Goal: Transaction & Acquisition: Purchase product/service

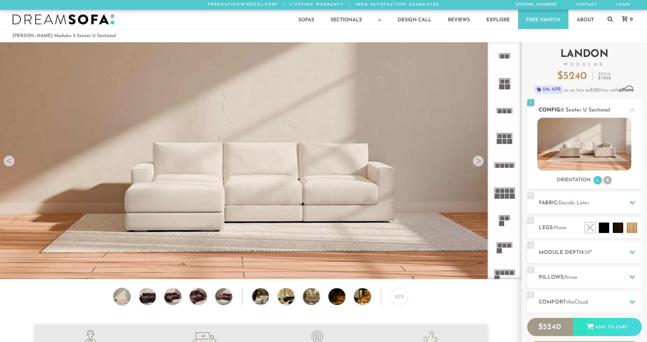
scroll to position [8119, 642]
click at [608, 180] on li "R" at bounding box center [607, 180] width 8 height 8
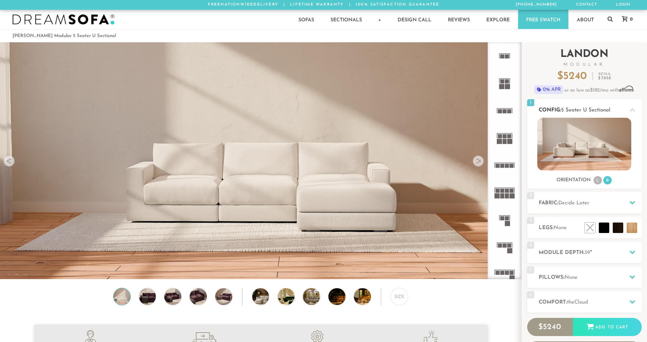
click at [597, 182] on li "L" at bounding box center [598, 180] width 8 height 8
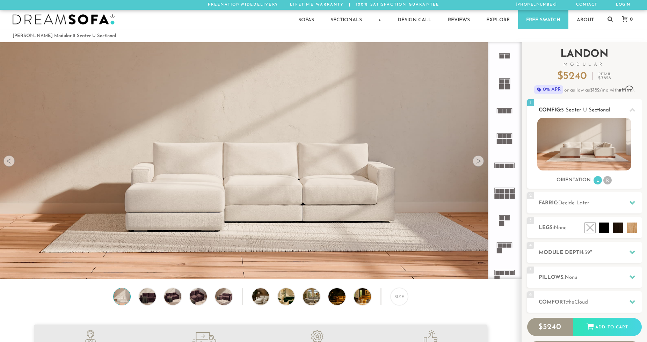
click at [591, 141] on img at bounding box center [584, 144] width 94 height 53
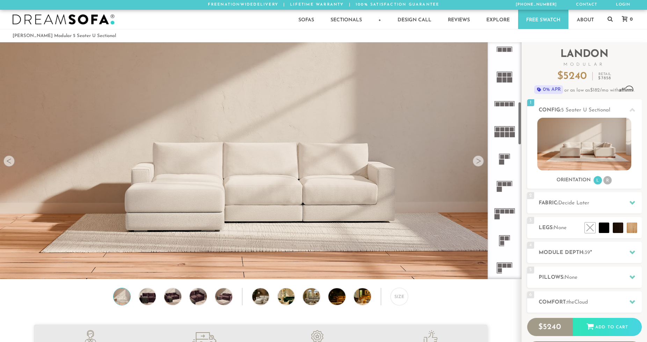
scroll to position [0, 0]
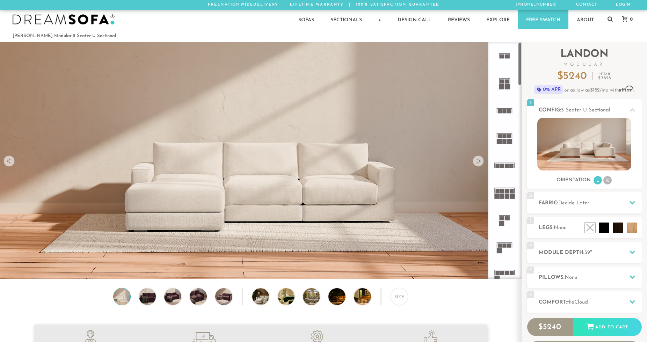
drag, startPoint x: 518, startPoint y: 82, endPoint x: 501, endPoint y: 35, distance: 50.2
click at [634, 201] on icon at bounding box center [633, 203] width 6 height 6
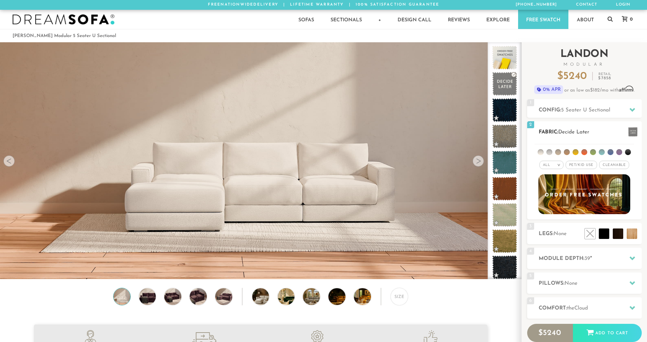
click at [629, 152] on li at bounding box center [628, 152] width 6 height 6
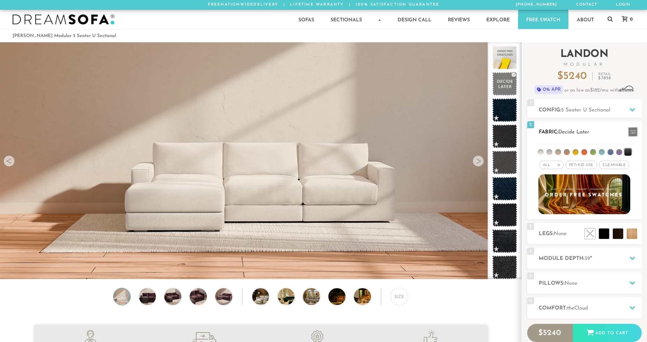
click at [619, 154] on li at bounding box center [619, 152] width 6 height 6
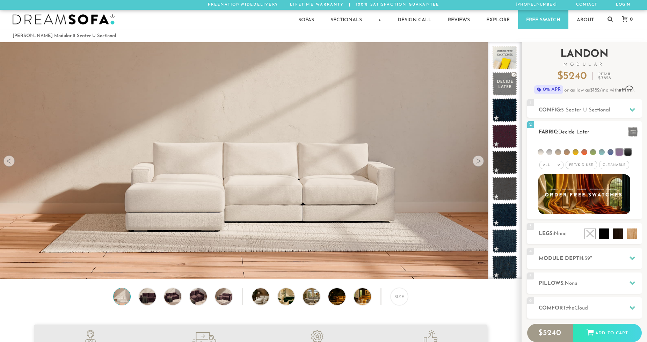
click at [610, 151] on li at bounding box center [611, 152] width 6 height 6
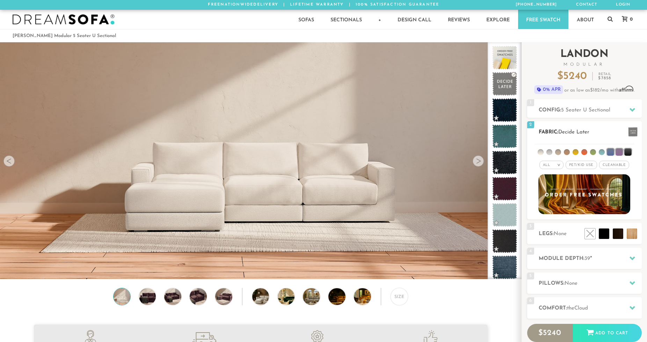
click at [543, 154] on li at bounding box center [541, 152] width 6 height 6
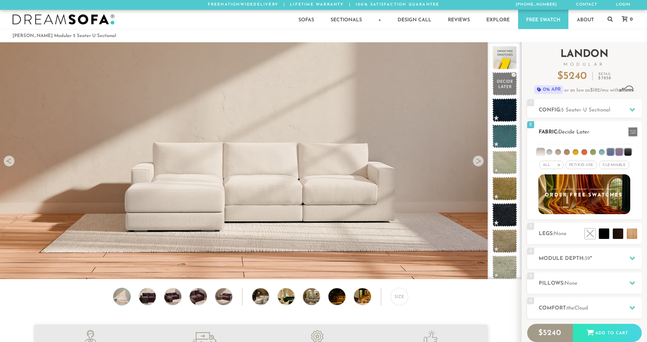
click at [555, 153] on ul at bounding box center [585, 150] width 100 height 13
click at [549, 154] on li at bounding box center [549, 152] width 6 height 6
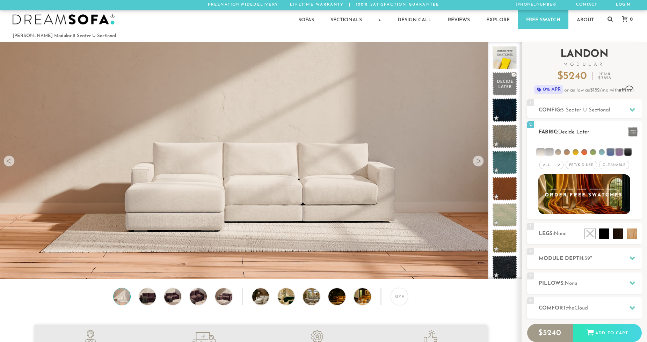
click at [570, 155] on ul at bounding box center [585, 150] width 100 height 13
click at [550, 163] on em "All" at bounding box center [546, 165] width 7 height 4
click at [558, 151] on li at bounding box center [558, 152] width 6 height 6
click at [565, 152] on li at bounding box center [567, 152] width 6 height 6
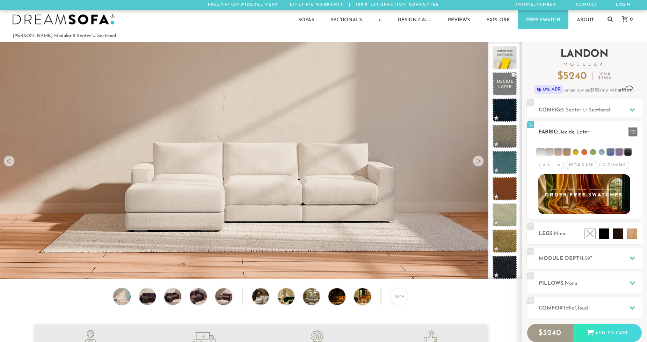
click at [576, 153] on li at bounding box center [576, 152] width 6 height 6
click at [544, 147] on ul at bounding box center [585, 150] width 100 height 13
click at [543, 149] on li at bounding box center [540, 151] width 7 height 7
click at [613, 151] on li at bounding box center [610, 151] width 7 height 7
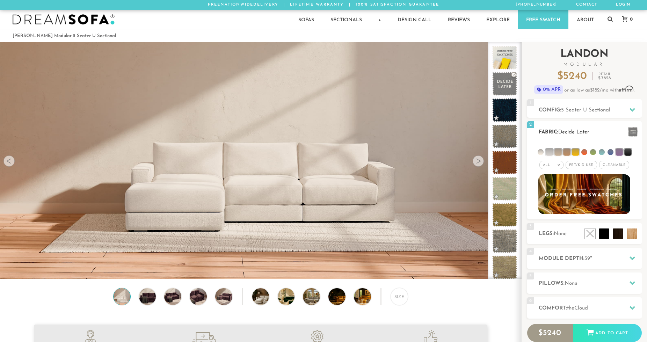
click at [625, 153] on li at bounding box center [627, 151] width 7 height 7
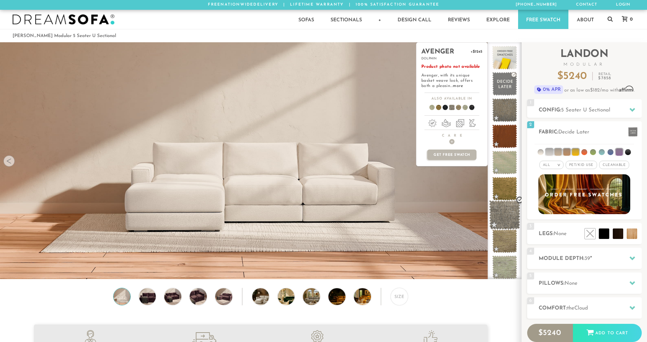
click at [507, 210] on span at bounding box center [504, 215] width 31 height 30
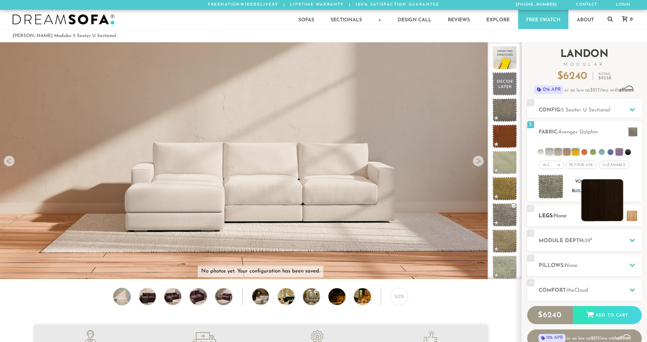
click at [619, 217] on li at bounding box center [602, 200] width 42 height 42
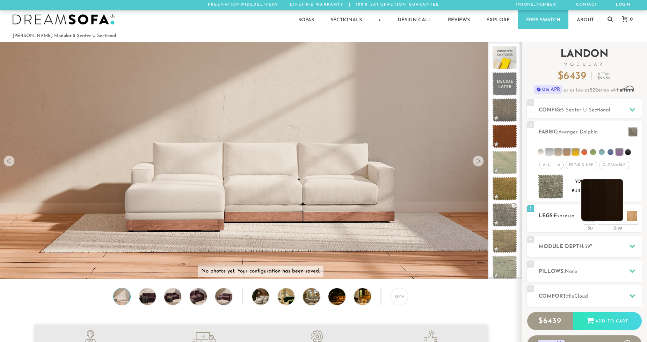
click at [619, 217] on li at bounding box center [602, 200] width 42 height 42
click at [633, 214] on li at bounding box center [616, 200] width 42 height 42
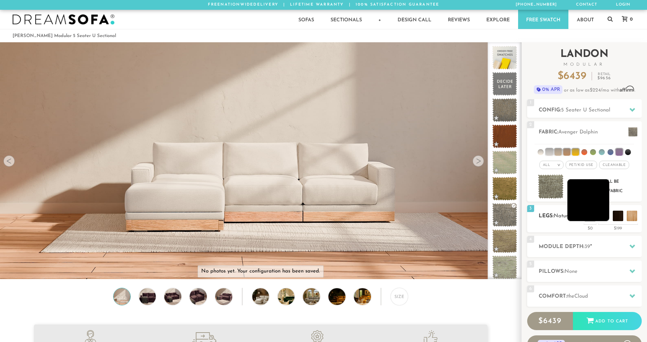
click at [601, 212] on li at bounding box center [588, 200] width 42 height 42
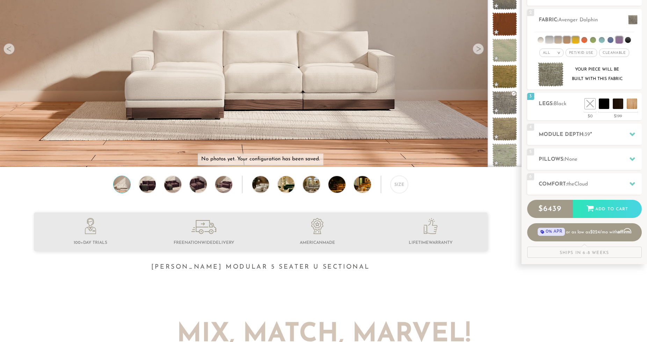
scroll to position [95, 0]
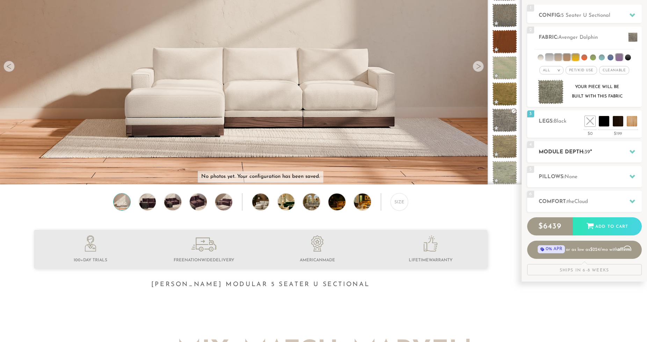
click at [633, 151] on icon at bounding box center [633, 152] width 6 height 6
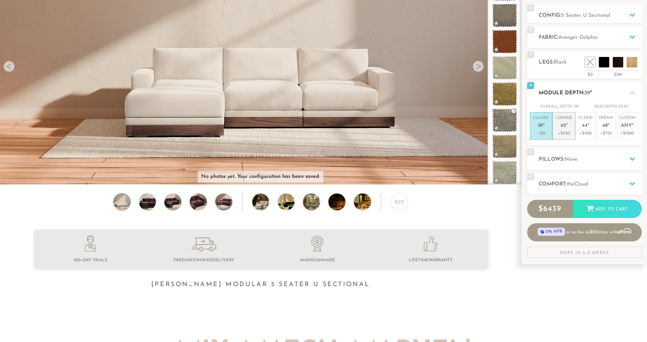
click at [567, 126] on p "Lounge 42 "" at bounding box center [563, 122] width 17 height 15
click at [628, 159] on div at bounding box center [632, 159] width 15 height 14
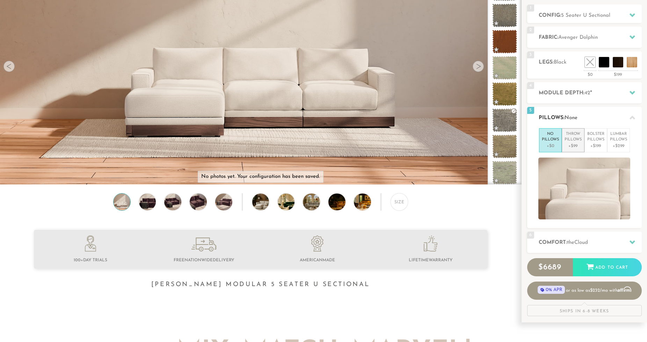
click at [579, 139] on p "Throw Pillows" at bounding box center [573, 137] width 17 height 12
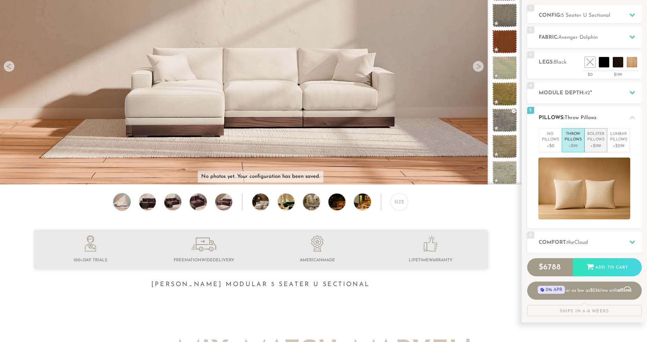
click at [599, 140] on p "Bolster Pillows" at bounding box center [595, 137] width 17 height 12
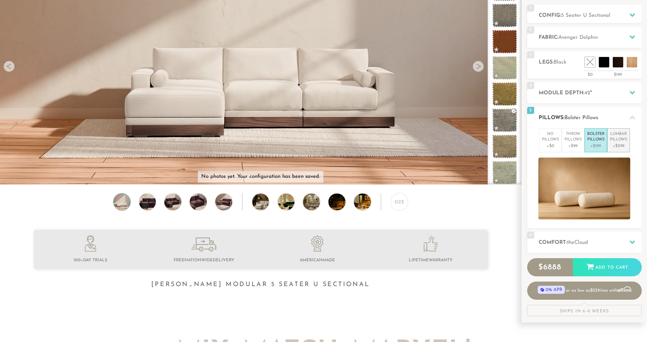
click at [615, 142] on p "Lumbar Pillows" at bounding box center [618, 137] width 17 height 12
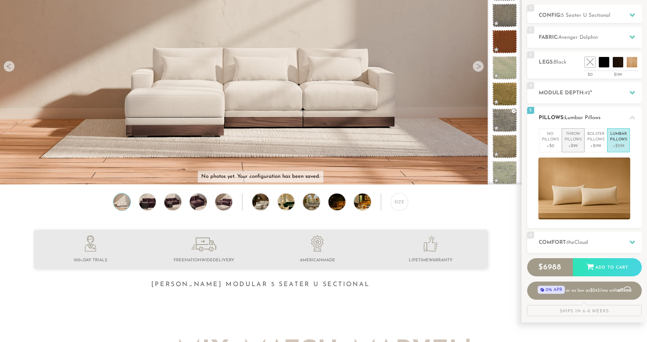
click at [572, 143] on p "+$99" at bounding box center [573, 146] width 17 height 6
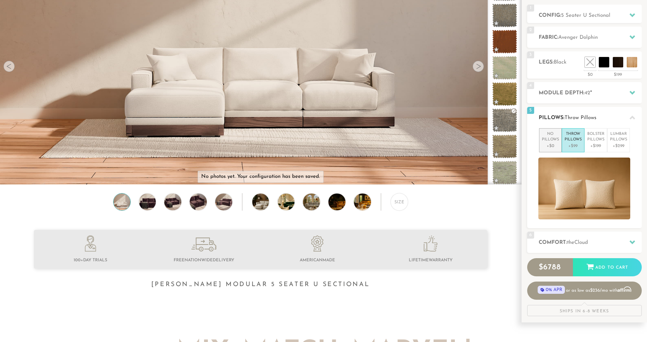
click at [555, 144] on p "+$0" at bounding box center [550, 146] width 17 height 6
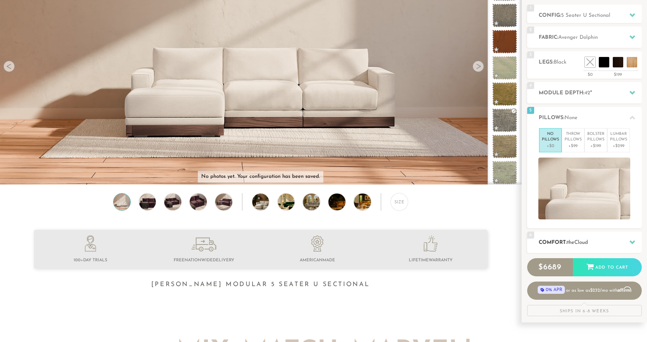
click at [622, 240] on h2 "Comfort: the Cloud" at bounding box center [590, 243] width 103 height 8
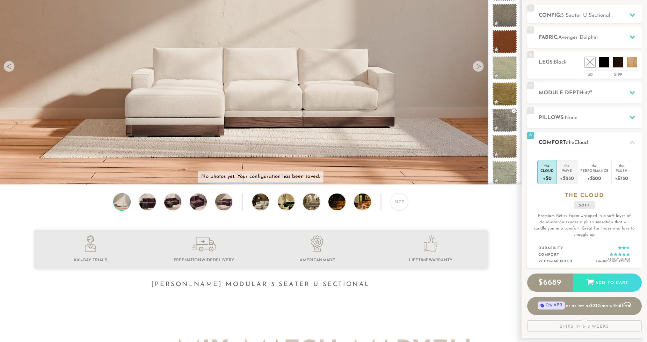
click at [569, 170] on div "Wave" at bounding box center [567, 170] width 14 height 5
click at [588, 171] on div "Performance" at bounding box center [594, 170] width 28 height 5
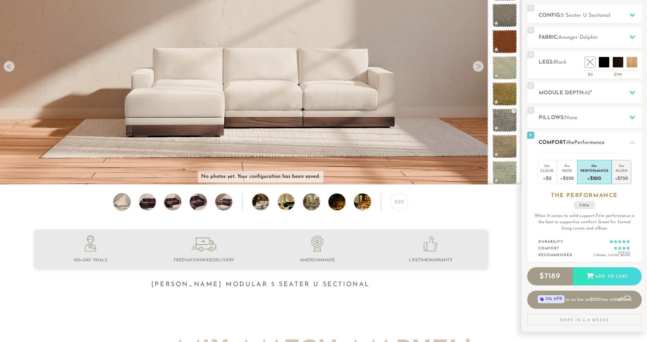
click at [625, 174] on div "+$750" at bounding box center [621, 178] width 13 height 10
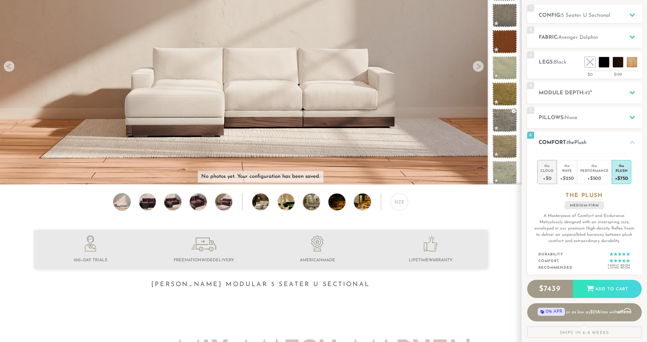
click at [551, 179] on div "+$0" at bounding box center [546, 178] width 13 height 10
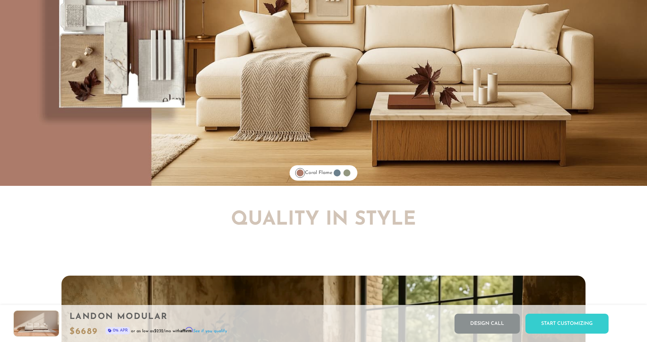
scroll to position [5989, 0]
